Goal: Task Accomplishment & Management: Manage account settings

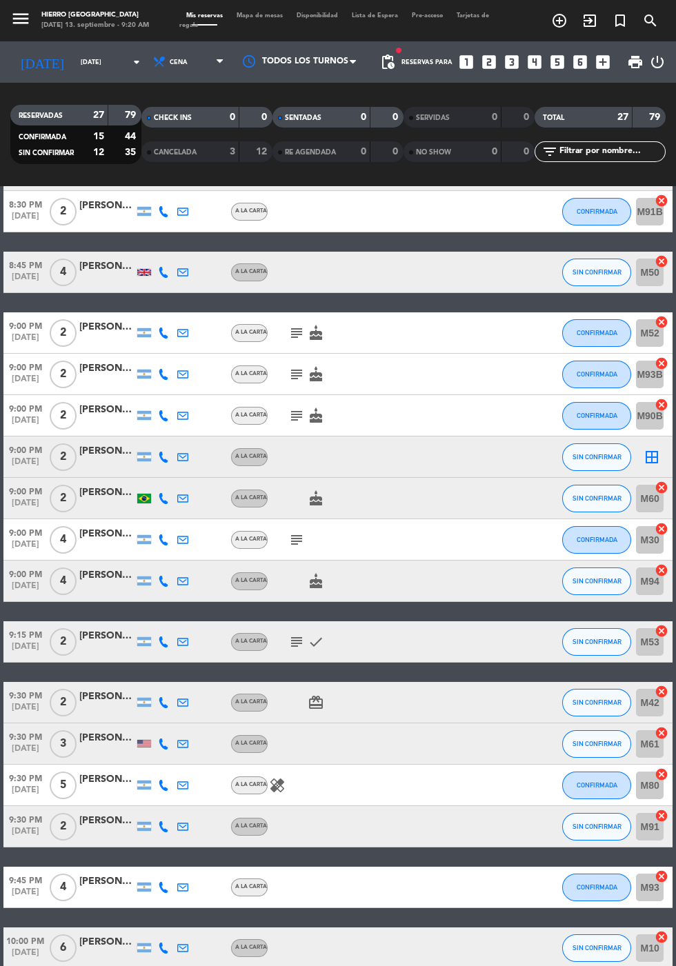
scroll to position [468, 0]
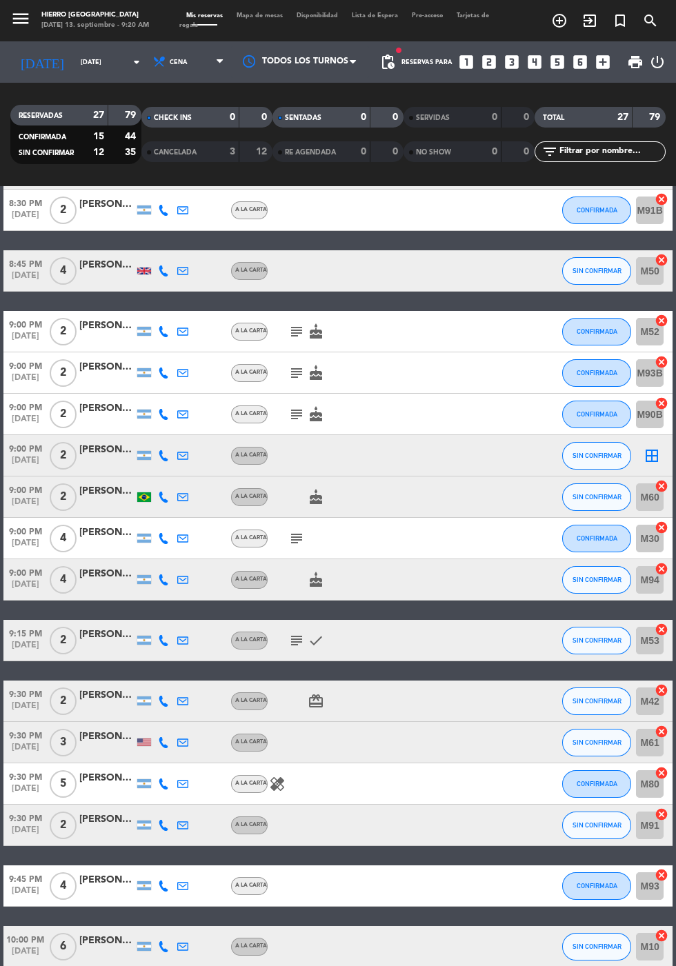
click at [297, 636] on icon "subject" at bounding box center [296, 640] width 17 height 17
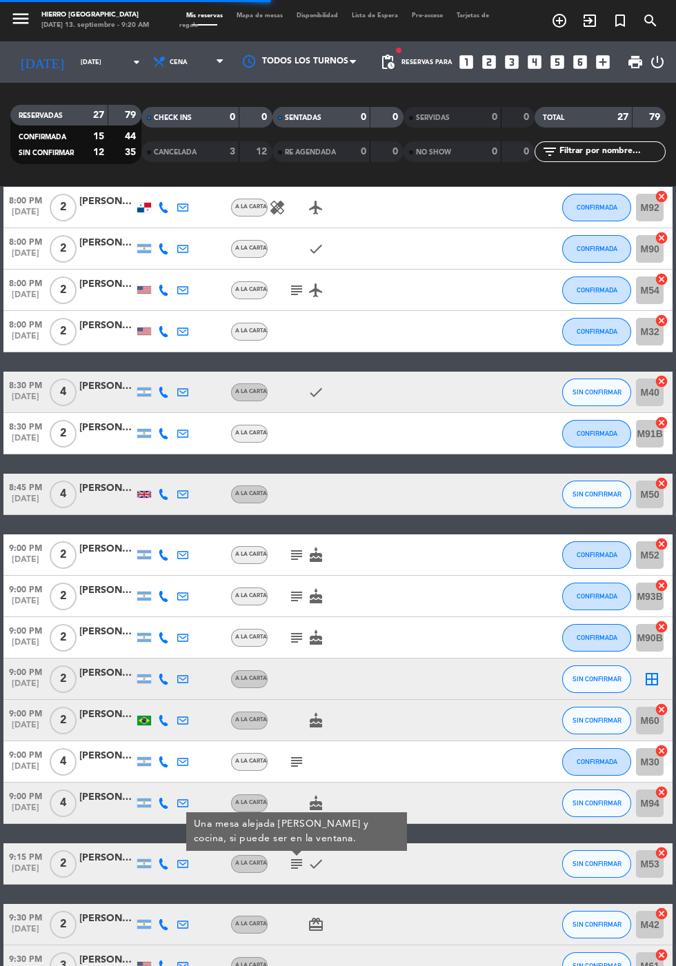
scroll to position [0, 0]
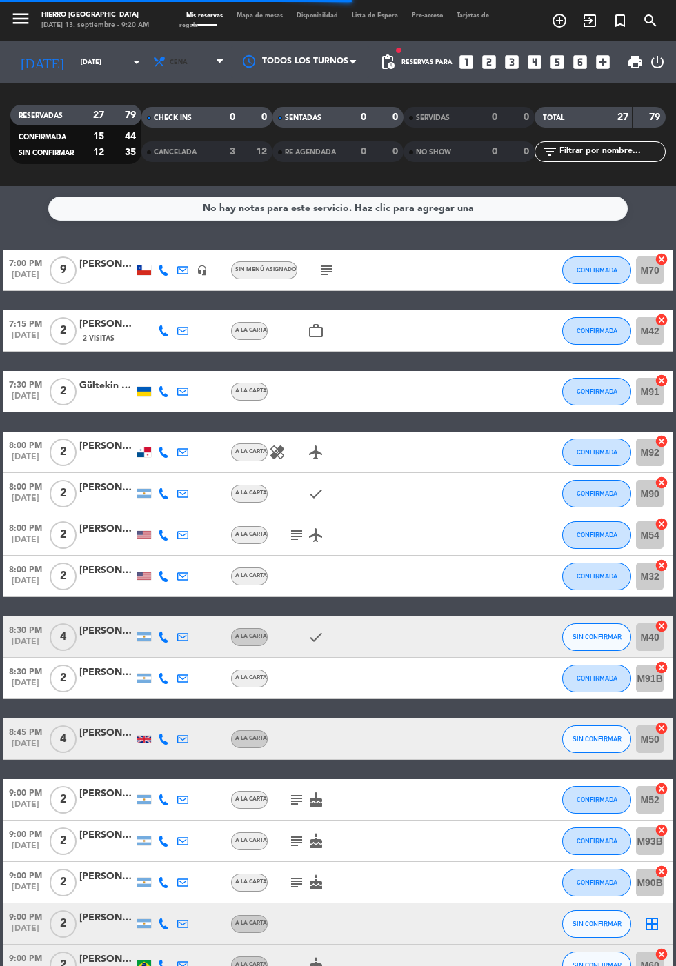
click at [164, 72] on span "Cena" at bounding box center [189, 62] width 83 height 30
click at [152, 125] on div "menu Hierro [PERSON_NAME] [DATE] 13. septiembre - 9:20 AM Mis reservas Mapa de …" at bounding box center [338, 93] width 676 height 186
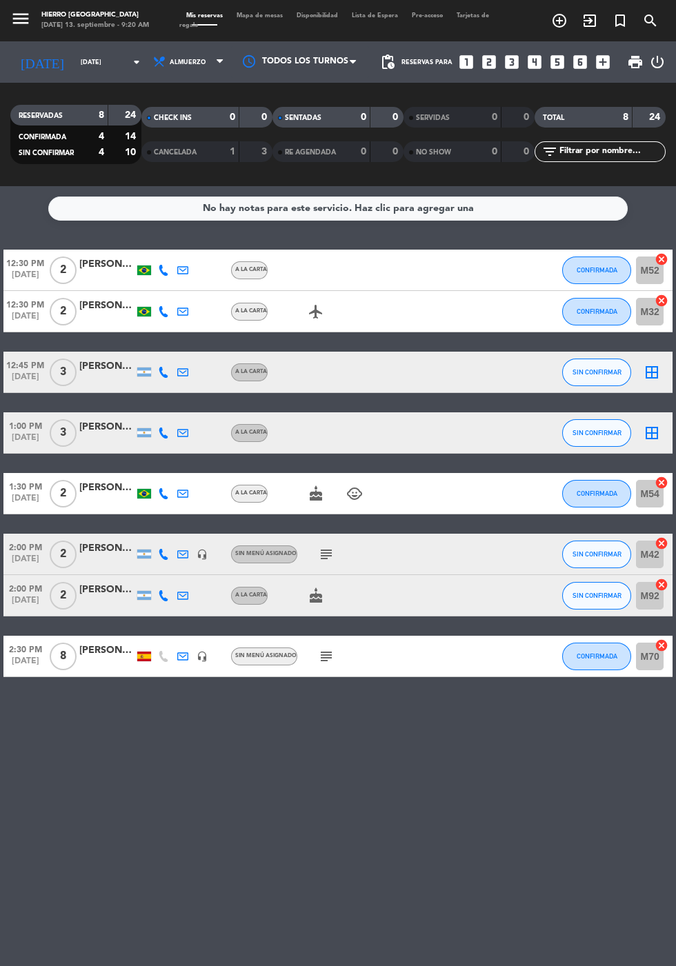
click at [323, 562] on icon "subject" at bounding box center [326, 554] width 17 height 17
click at [324, 651] on icon "subject" at bounding box center [326, 656] width 17 height 17
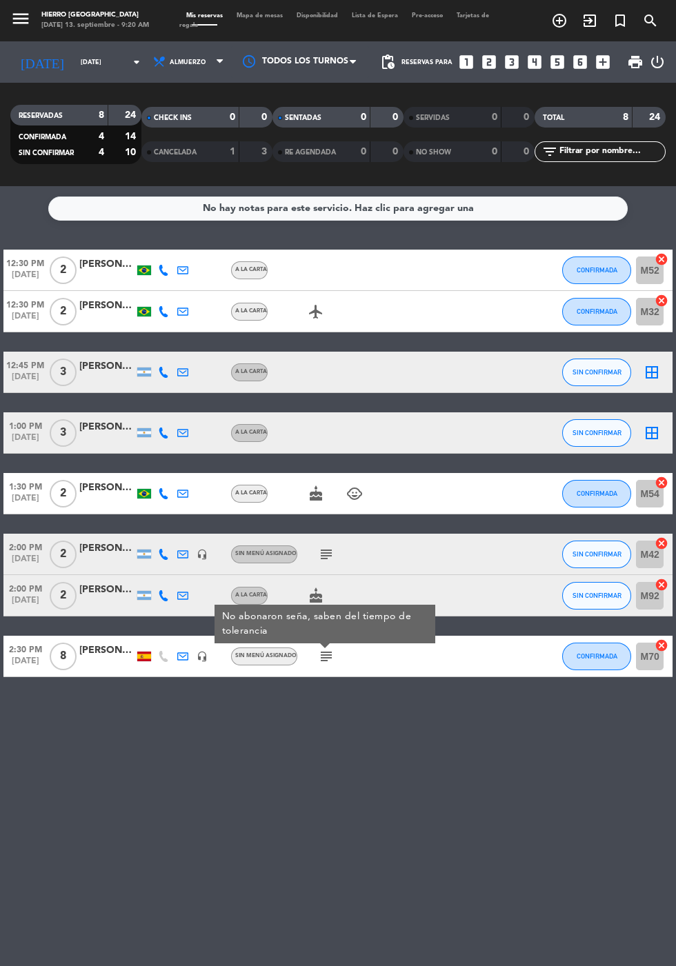
click at [658, 378] on icon "border_all" at bounding box center [651, 372] width 17 height 17
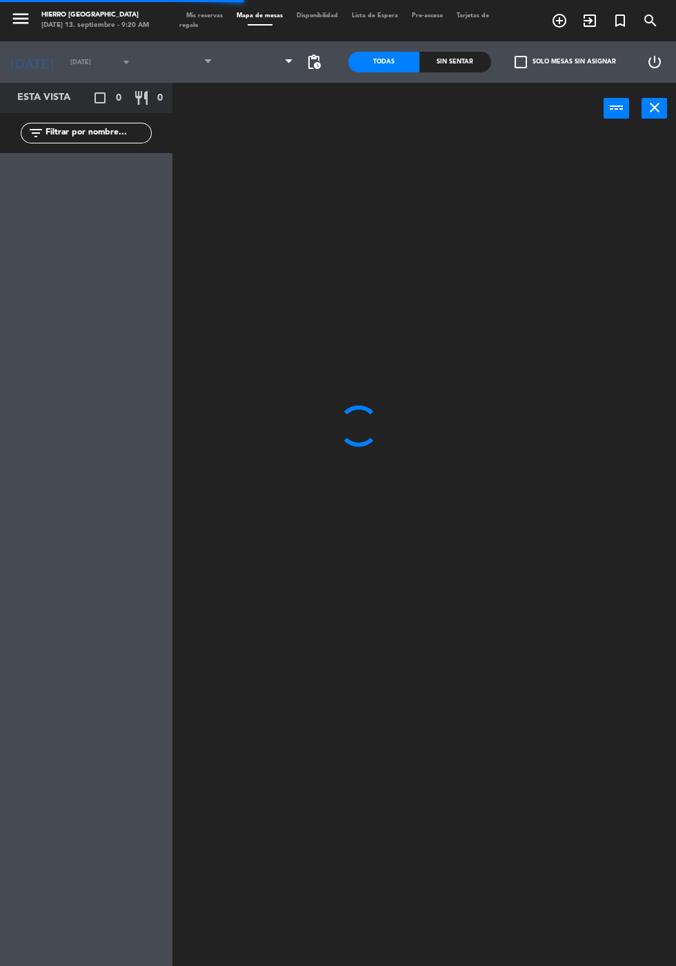
click at [251, 70] on span at bounding box center [259, 62] width 81 height 30
click at [272, 69] on span at bounding box center [259, 62] width 81 height 30
click at [263, 76] on span at bounding box center [259, 62] width 81 height 30
click at [256, 73] on span at bounding box center [259, 62] width 81 height 30
click at [263, 74] on span at bounding box center [259, 62] width 81 height 30
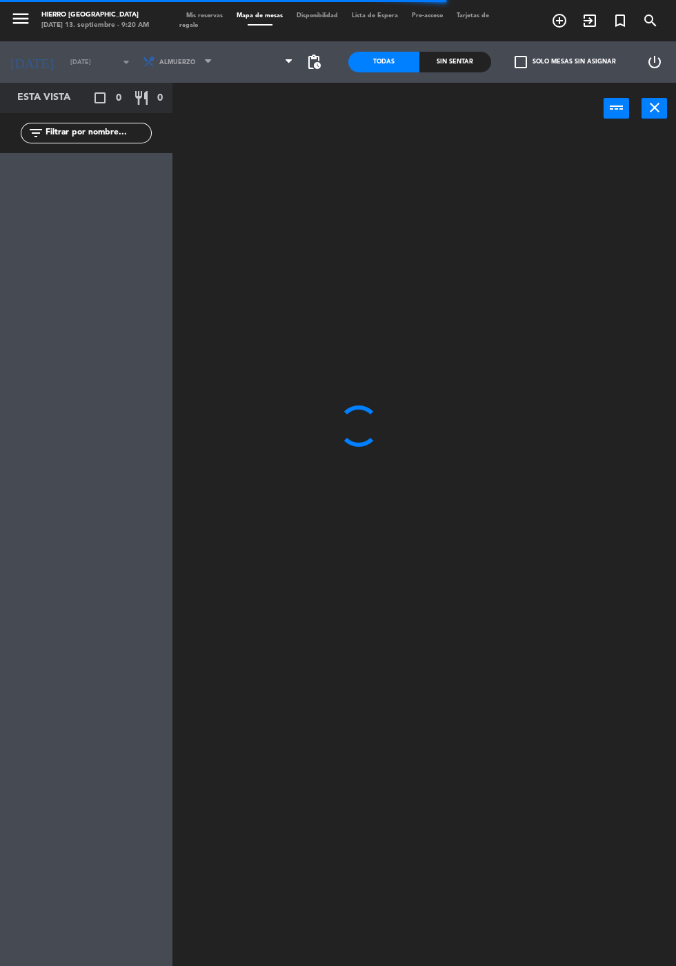
click at [269, 74] on span at bounding box center [259, 62] width 81 height 30
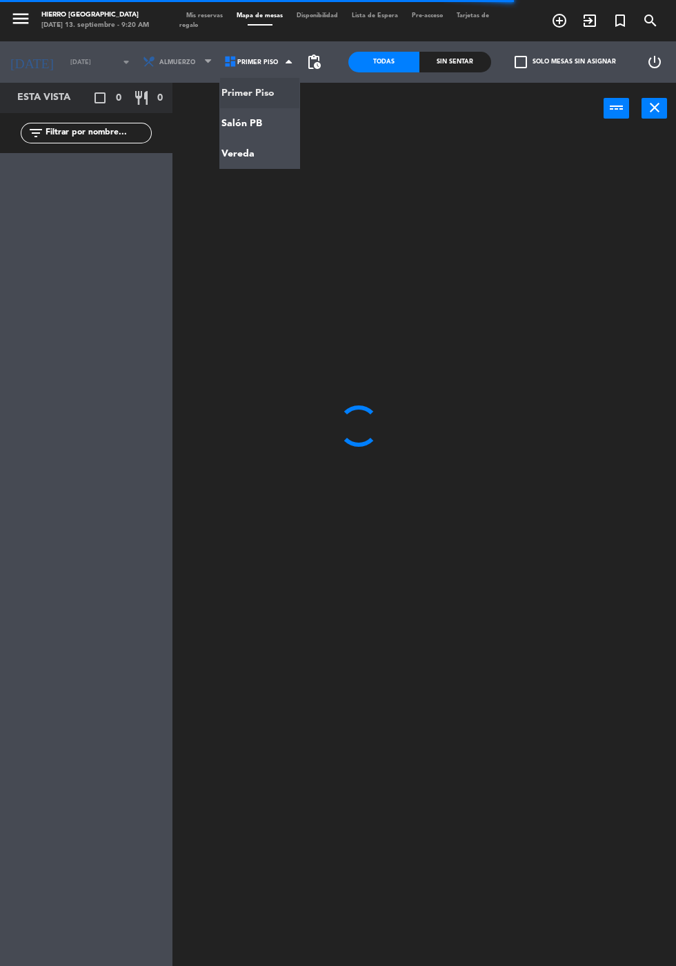
click at [254, 133] on ng-component "menu Hierro [PERSON_NAME] [DATE] 13. septiembre - 9:20 AM Mis reservas Mapa de …" at bounding box center [338, 516] width 676 height 1032
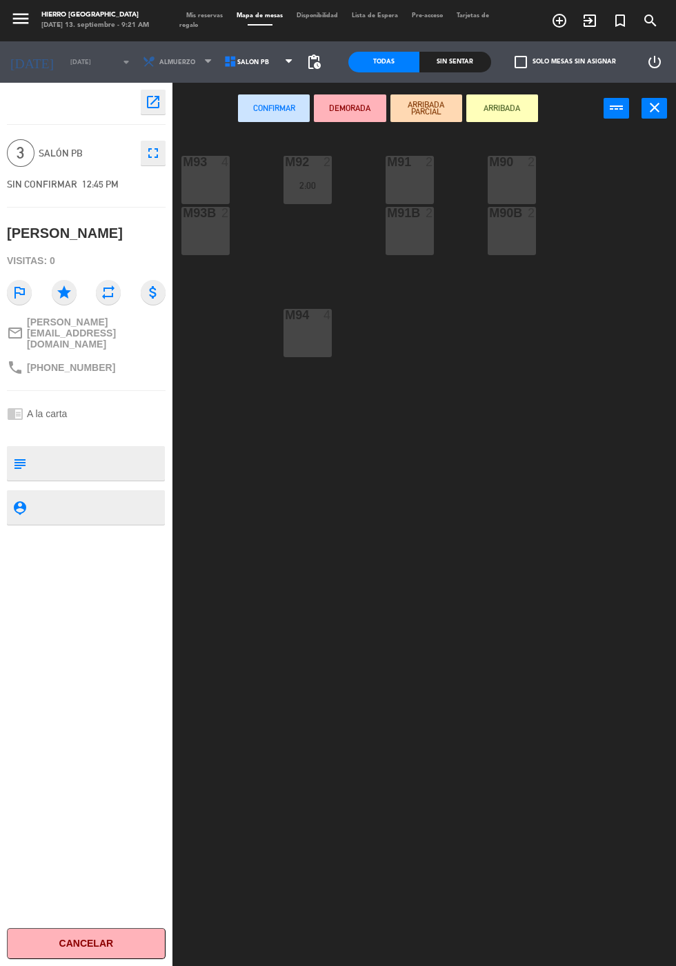
click at [252, 70] on span "Salón PB" at bounding box center [259, 62] width 81 height 30
click at [262, 121] on ng-component "menu Hierro [PERSON_NAME] [DATE] 13. septiembre - 9:21 AM Mis reservas Mapa de …" at bounding box center [338, 516] width 676 height 1032
click at [277, 24] on span at bounding box center [260, 24] width 60 height 1
click at [265, 68] on span "Salón PB" at bounding box center [259, 62] width 81 height 30
click at [259, 125] on ng-component "menu Hierro [PERSON_NAME] [DATE] 13. septiembre - 9:21 AM Mis reservas Mapa de …" at bounding box center [338, 516] width 676 height 1032
